Goal: Transaction & Acquisition: Book appointment/travel/reservation

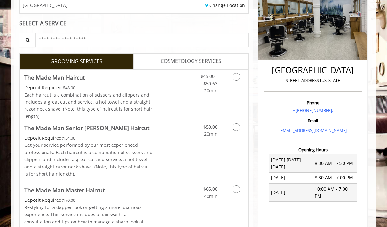
click at [236, 79] on icon "Grooming services" at bounding box center [237, 77] width 8 height 8
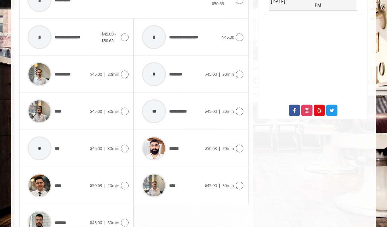
scroll to position [304, 0]
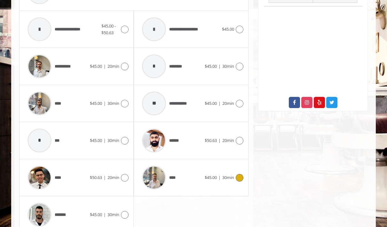
click at [165, 173] on img at bounding box center [154, 178] width 24 height 24
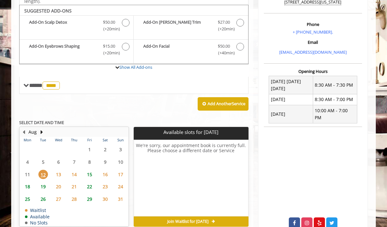
scroll to position [185, 0]
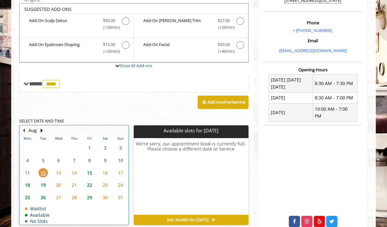
click at [57, 167] on td "13" at bounding box center [58, 173] width 15 height 12
click at [74, 168] on span "14" at bounding box center [74, 172] width 10 height 9
click at [94, 171] on span "15" at bounding box center [90, 172] width 10 height 9
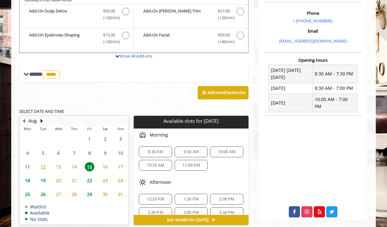
scroll to position [221, 0]
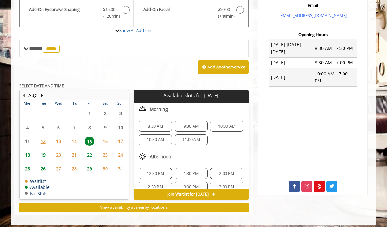
click at [151, 124] on span "8:30 AM" at bounding box center [155, 126] width 15 height 5
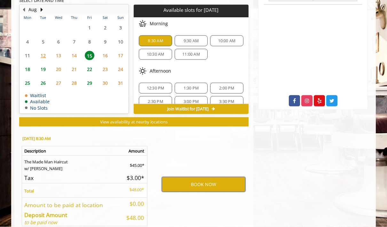
scroll to position [309, 0]
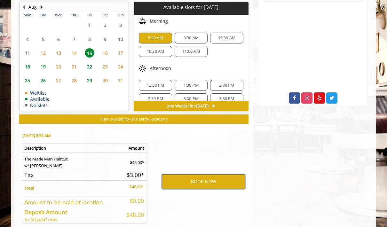
click at [182, 178] on button "BOOK NOW" at bounding box center [204, 181] width 84 height 15
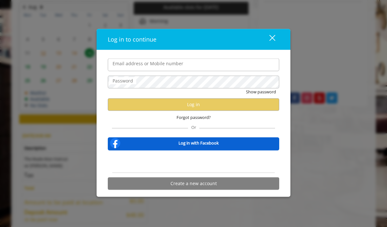
type input "**********"
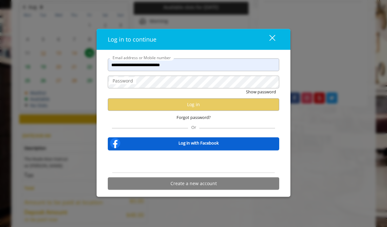
scroll to position [0, 0]
click at [122, 85] on label "Password" at bounding box center [122, 80] width 27 height 7
click at [278, 46] on button "close" at bounding box center [269, 39] width 22 height 13
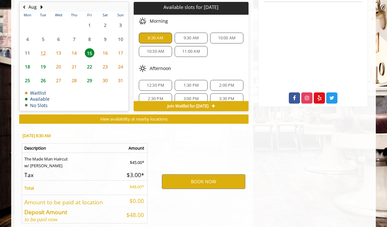
click at [93, 51] on span "15" at bounding box center [90, 52] width 10 height 9
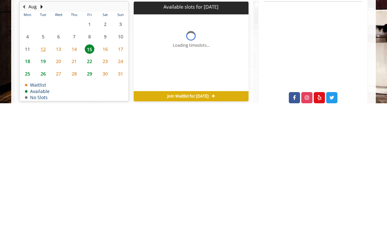
scroll to position [195, 0]
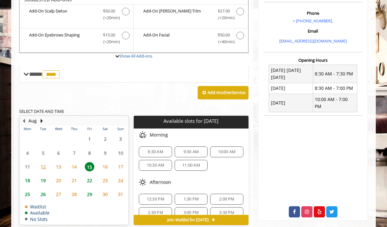
click at [150, 149] on span "8:30 AM" at bounding box center [155, 151] width 15 height 5
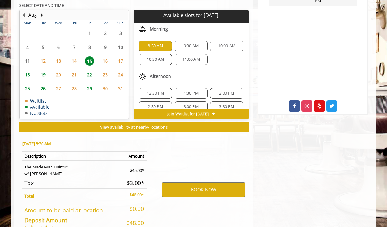
scroll to position [309, 0]
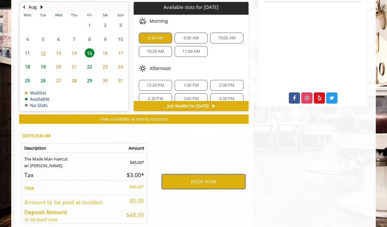
click at [169, 177] on button "BOOK NOW" at bounding box center [204, 181] width 84 height 15
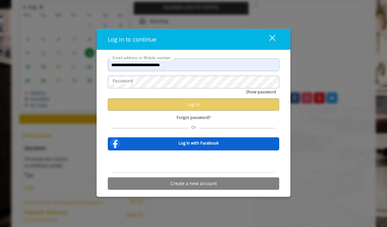
click at [132, 85] on label "Password" at bounding box center [122, 80] width 27 height 7
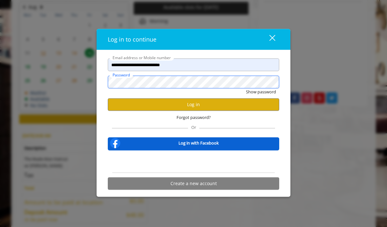
click at [261, 95] on button "Show password" at bounding box center [261, 92] width 30 height 7
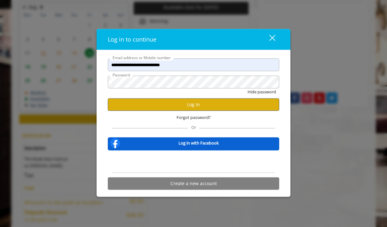
click at [266, 111] on button "Log in" at bounding box center [194, 104] width 172 height 12
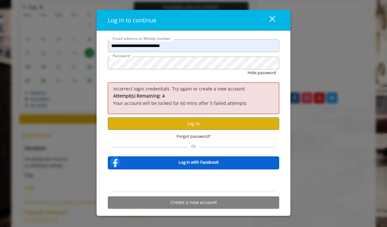
click at [212, 188] on div "Sign in with Google. Opens in new tab" at bounding box center [193, 181] width 59 height 14
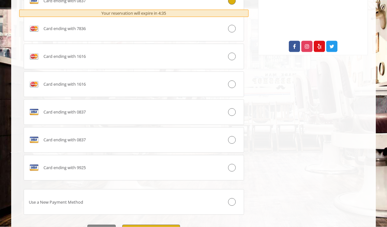
scroll to position [366, 0]
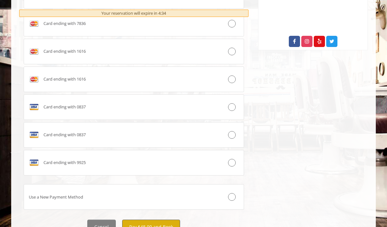
click at [136, 225] on button "Pay $48.00 and Book" at bounding box center [151, 227] width 58 height 14
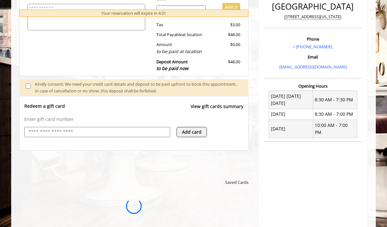
scroll to position [0, 0]
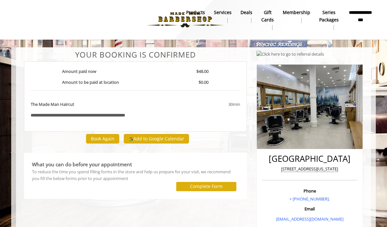
click at [175, 22] on img at bounding box center [185, 19] width 88 height 35
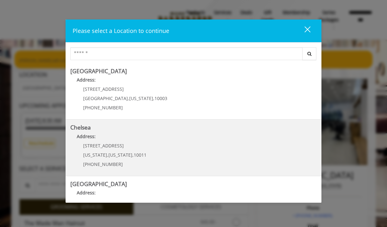
click at [89, 150] on div "169/170 W 23rd St New York , New York , 10011 (917) 639-3902" at bounding box center [109, 157] width 79 height 28
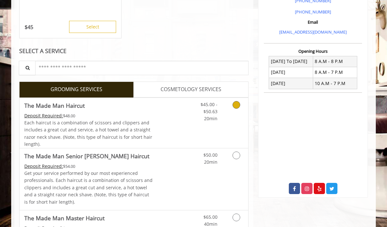
click at [239, 108] on link "Grooming services" at bounding box center [235, 110] width 16 height 25
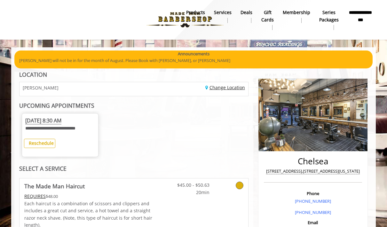
click at [236, 85] on link "Change Location" at bounding box center [226, 88] width 40 height 6
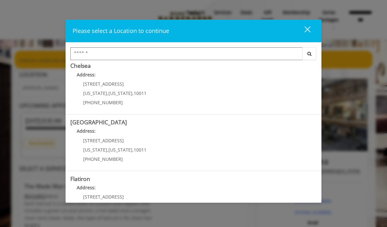
scroll to position [79, 0]
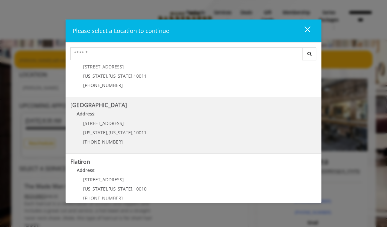
click at [272, 118] on Street "Address:" at bounding box center [193, 115] width 246 height 10
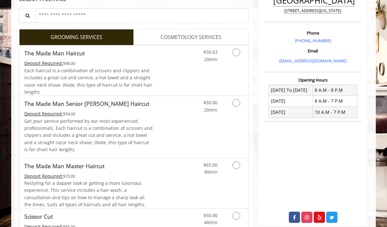
click at [235, 57] on link "Grooming services" at bounding box center [235, 54] width 16 height 18
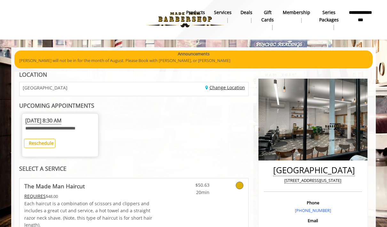
click at [238, 88] on link "Change Location" at bounding box center [226, 88] width 40 height 6
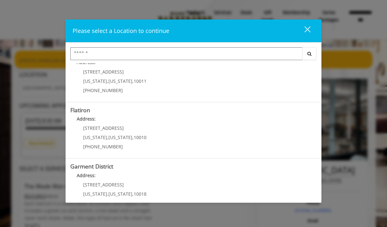
scroll to position [130, 0]
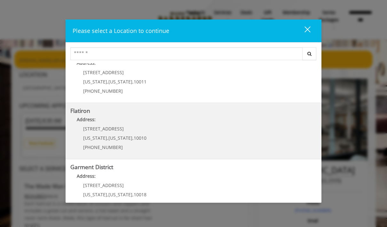
click at [278, 127] on "Flatiron Address: [STREET_ADDRESS][US_STATE][US_STATE] (917) 475-1765" at bounding box center [193, 131] width 246 height 47
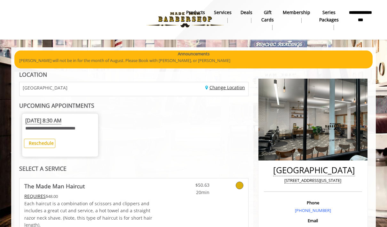
scroll to position [12, 0]
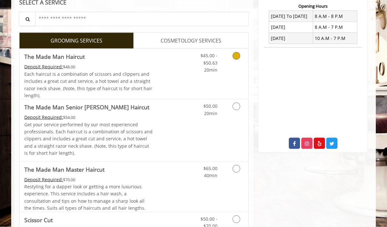
click at [236, 55] on icon "Grooming services" at bounding box center [237, 56] width 8 height 8
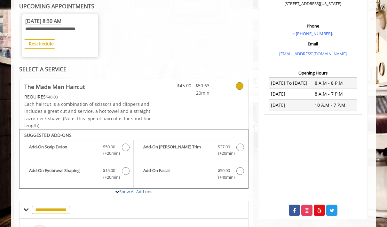
scroll to position [33, 0]
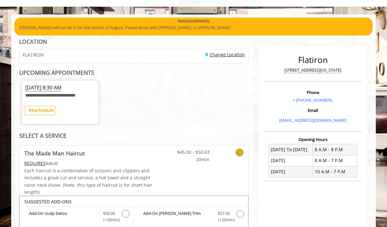
click at [236, 54] on link "Change Location" at bounding box center [226, 55] width 40 height 6
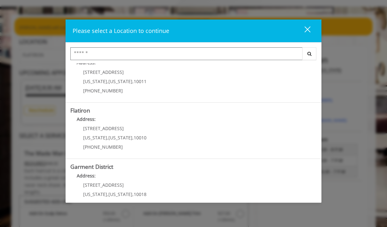
scroll to position [130, 0]
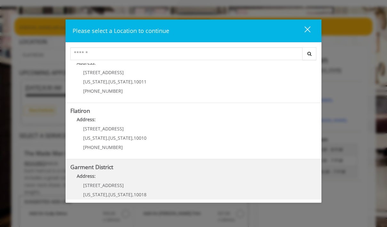
click at [278, 173] on District "Address:" at bounding box center [193, 178] width 246 height 10
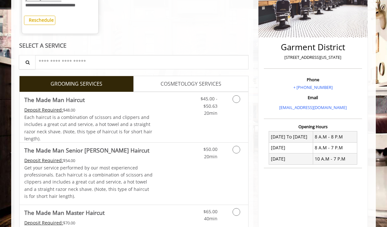
click at [238, 96] on icon "Grooming services" at bounding box center [237, 99] width 8 height 8
